Goal: Information Seeking & Learning: Learn about a topic

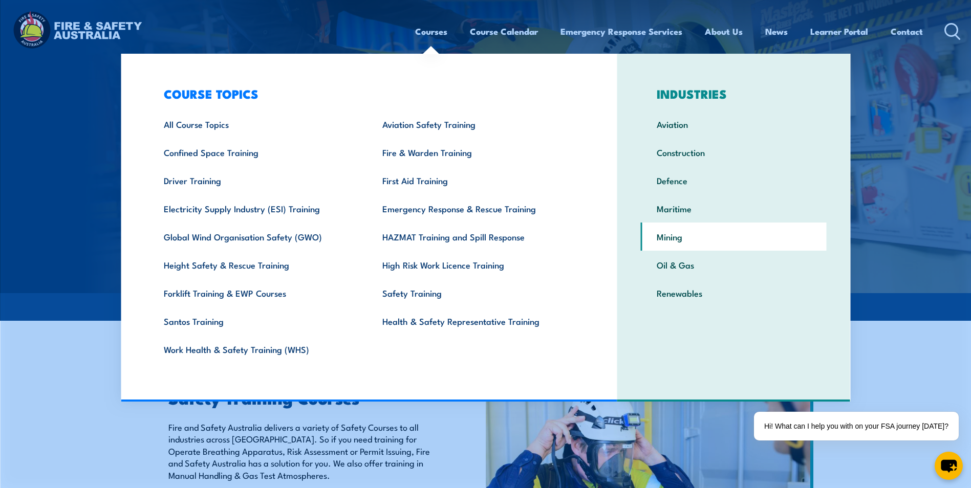
click at [669, 238] on link "Mining" at bounding box center [734, 237] width 186 height 28
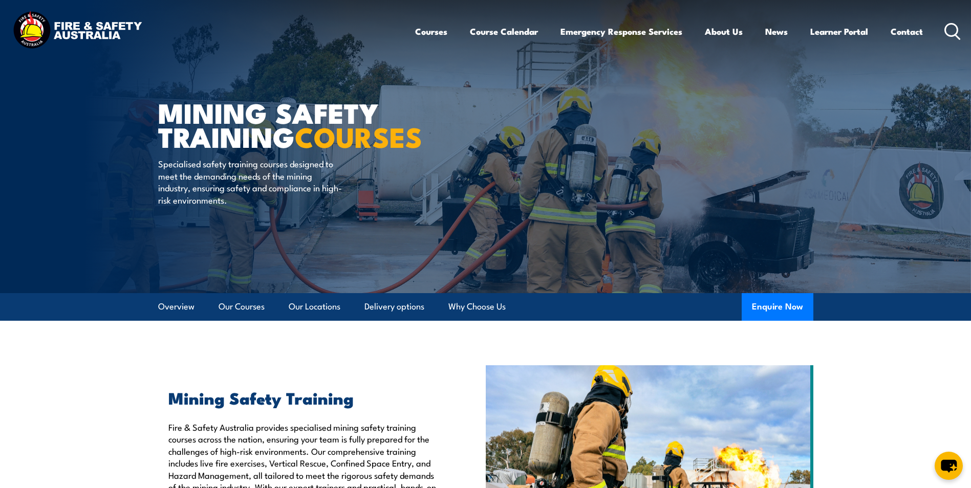
click at [947, 29] on icon at bounding box center [952, 31] width 16 height 17
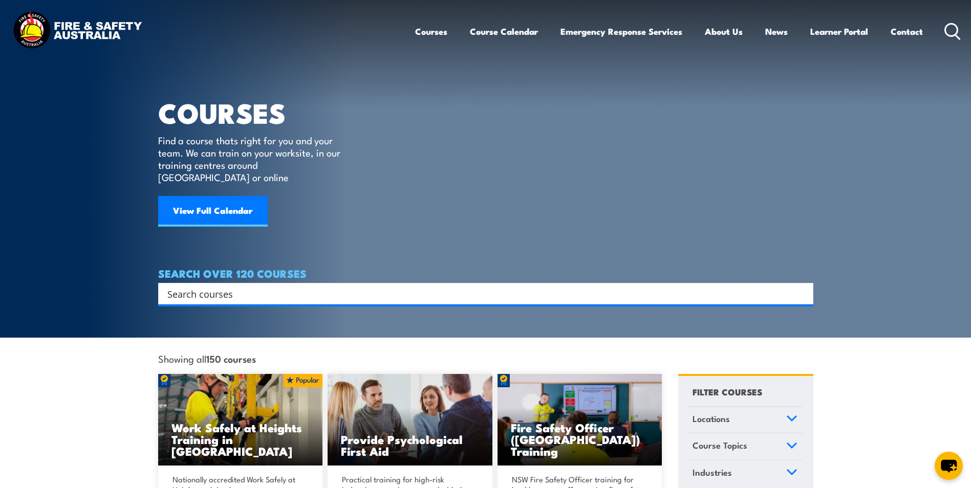
click at [222, 286] on input "Search input" at bounding box center [478, 293] width 623 height 15
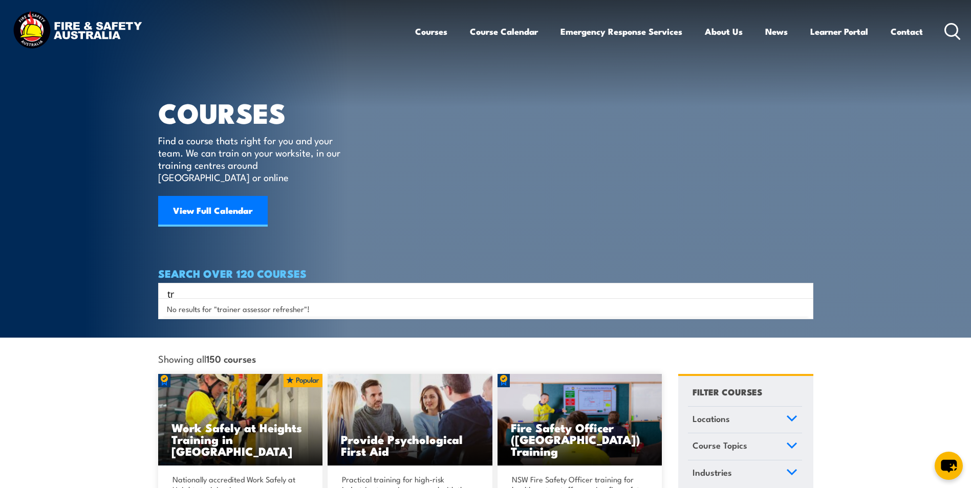
type input "t"
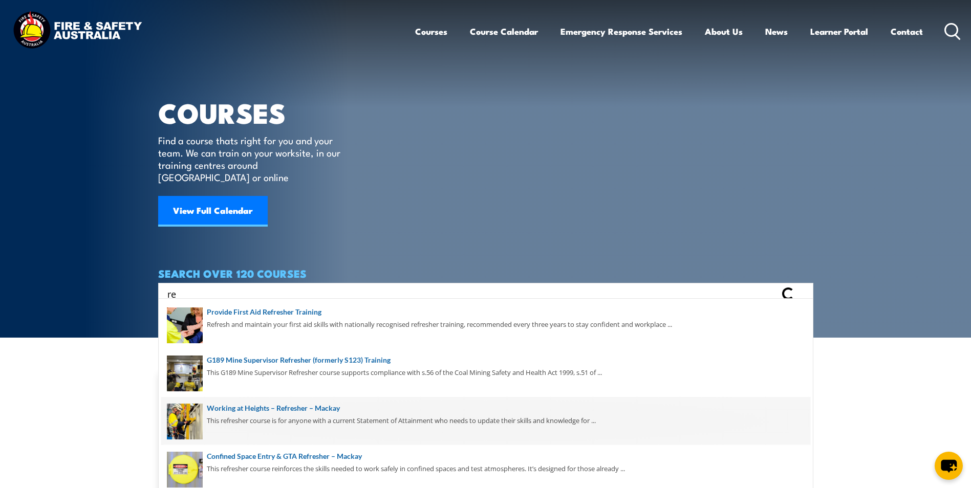
type input "r"
